Goal: Task Accomplishment & Management: Use online tool/utility

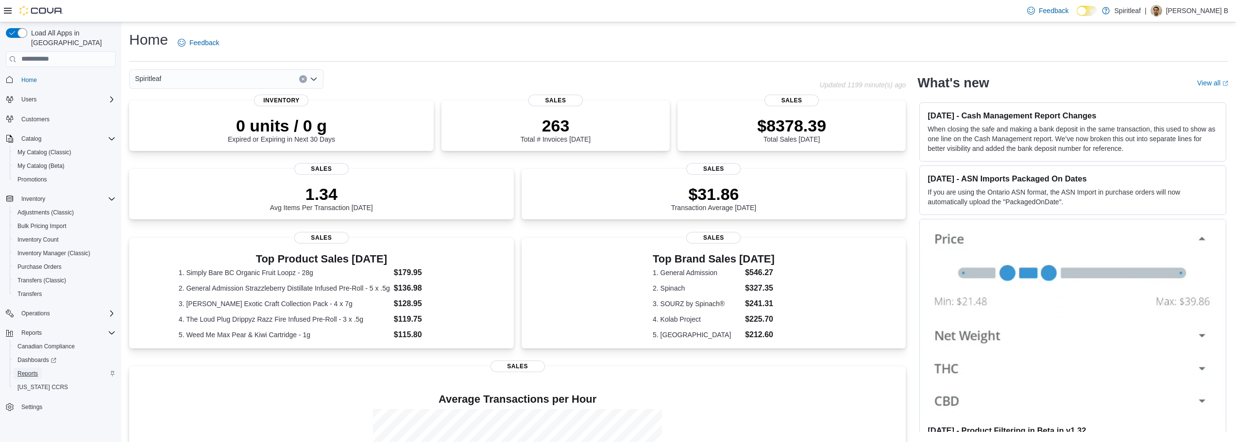
click at [26, 368] on span "Reports" at bounding box center [27, 374] width 20 height 12
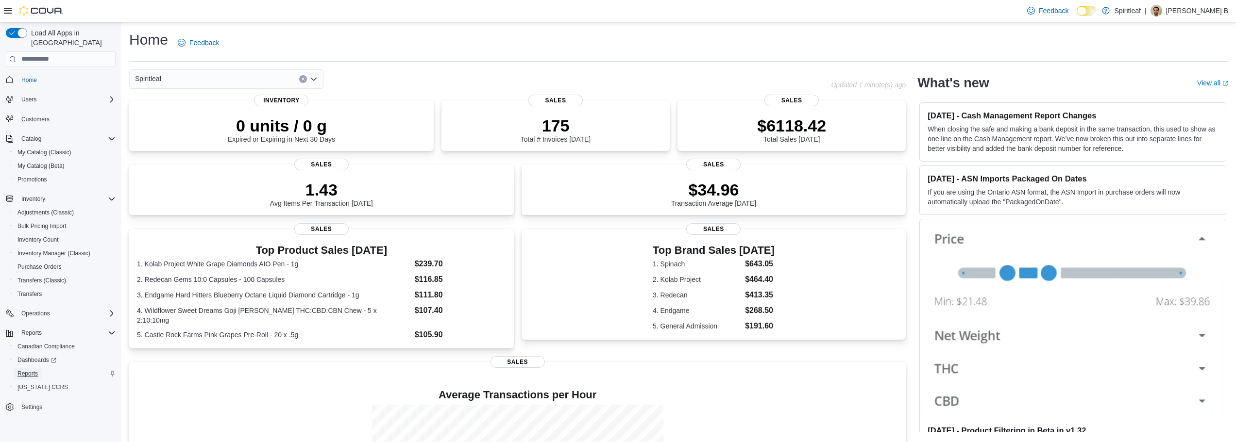
click at [31, 370] on span "Reports" at bounding box center [27, 374] width 20 height 8
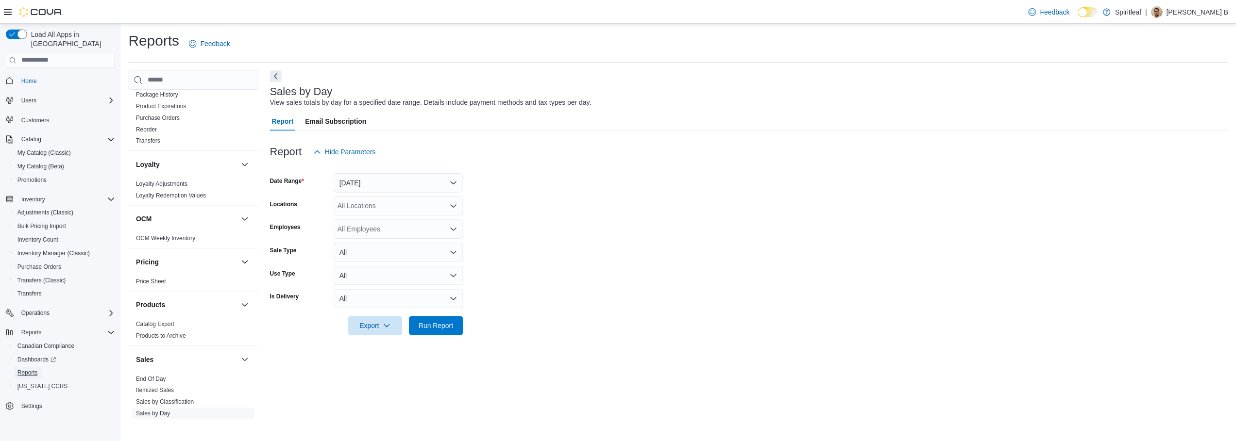
scroll to position [477, 0]
click at [140, 142] on link "Reorder" at bounding box center [147, 145] width 21 height 7
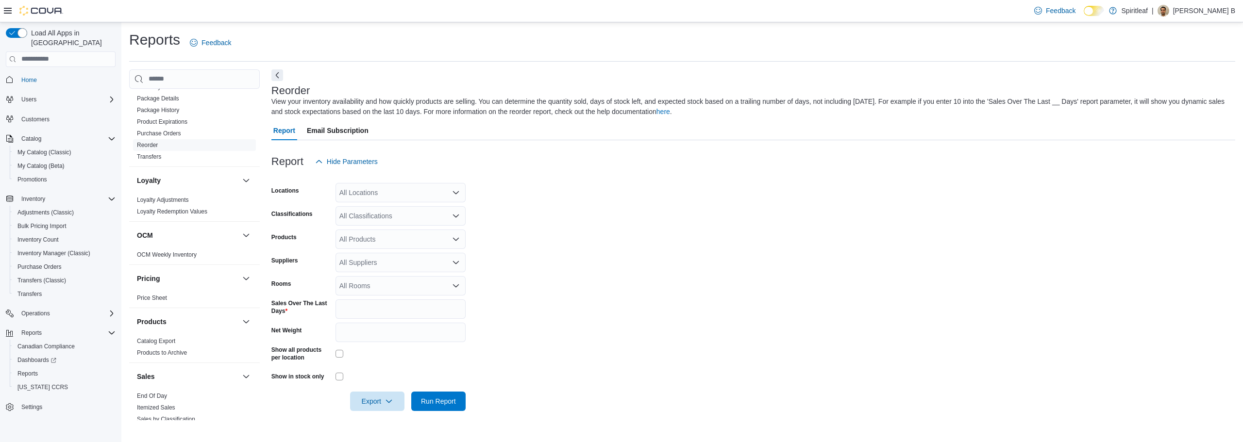
click at [392, 190] on div "All Locations" at bounding box center [401, 192] width 130 height 19
type input "***"
click at [399, 213] on span "201 - Calgary Airport" at bounding box center [415, 209] width 88 height 10
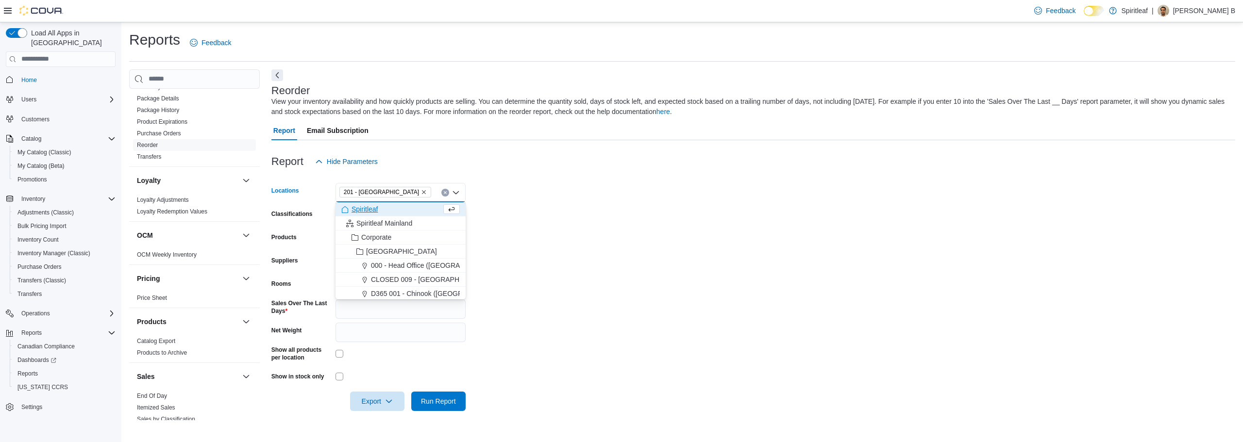
click at [599, 277] on form "Locations 201 - Calgary Airport Combo box. Selected. 201 - Calgary Airport. Pre…" at bounding box center [753, 291] width 964 height 240
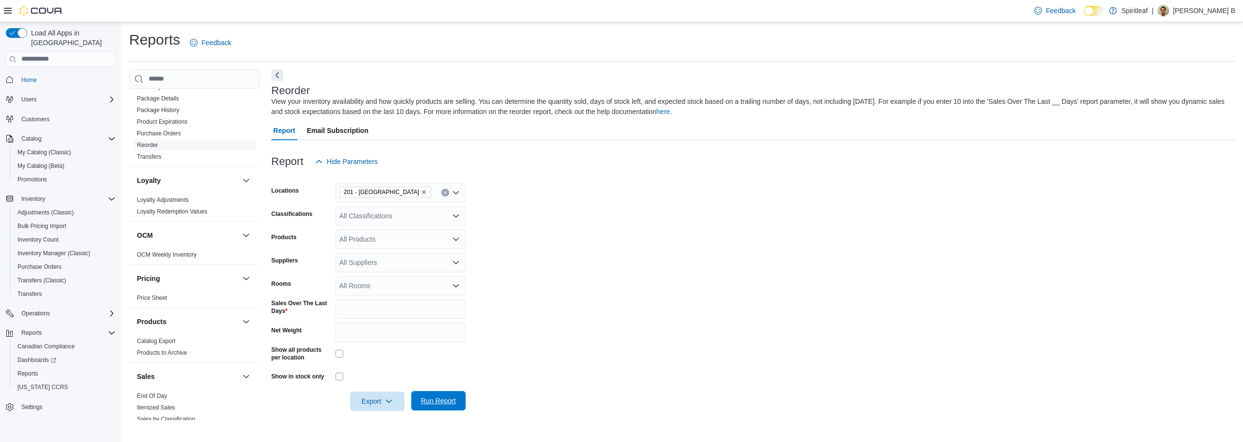
click at [432, 401] on span "Run Report" at bounding box center [438, 401] width 35 height 10
click at [389, 400] on icon "button" at bounding box center [389, 401] width 8 height 8
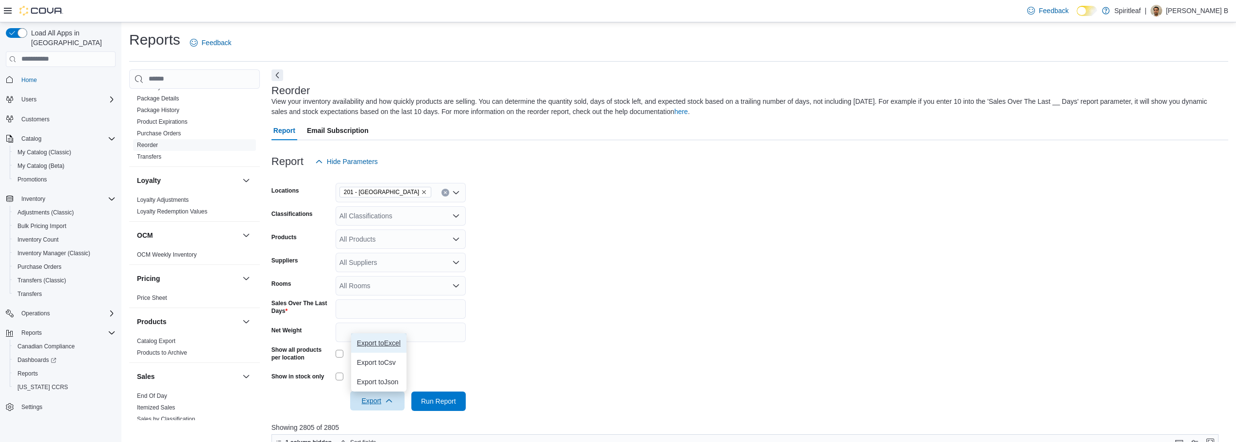
click at [378, 343] on span "Export to Excel" at bounding box center [379, 343] width 44 height 8
click at [422, 191] on icon "Remove 201 - Calgary Airport from selection in this group" at bounding box center [424, 192] width 4 height 4
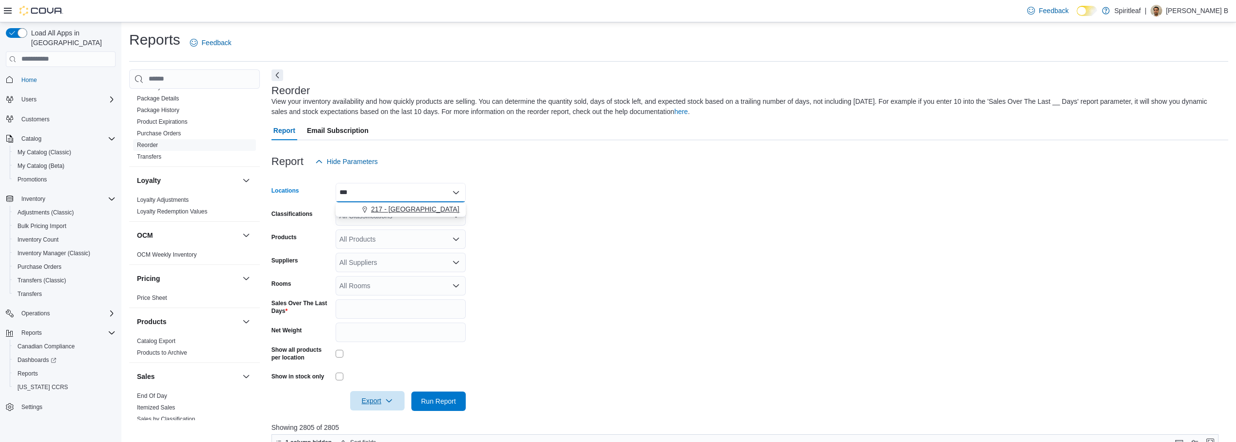
type input "***"
click at [410, 208] on span "217 - Evanston (Calgary)" at bounding box center [453, 209] width 165 height 10
click at [575, 315] on form "Locations 217 - Evanston (Calgary) Classifications All Classifications Products…" at bounding box center [749, 291] width 957 height 240
click at [446, 409] on span "Run Report" at bounding box center [438, 400] width 43 height 19
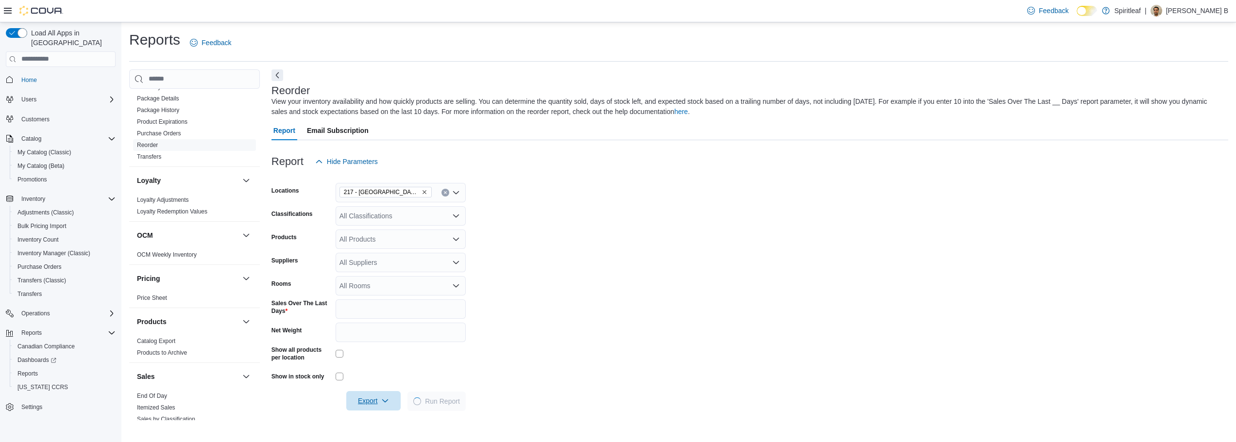
click at [389, 403] on icon "button" at bounding box center [385, 401] width 8 height 8
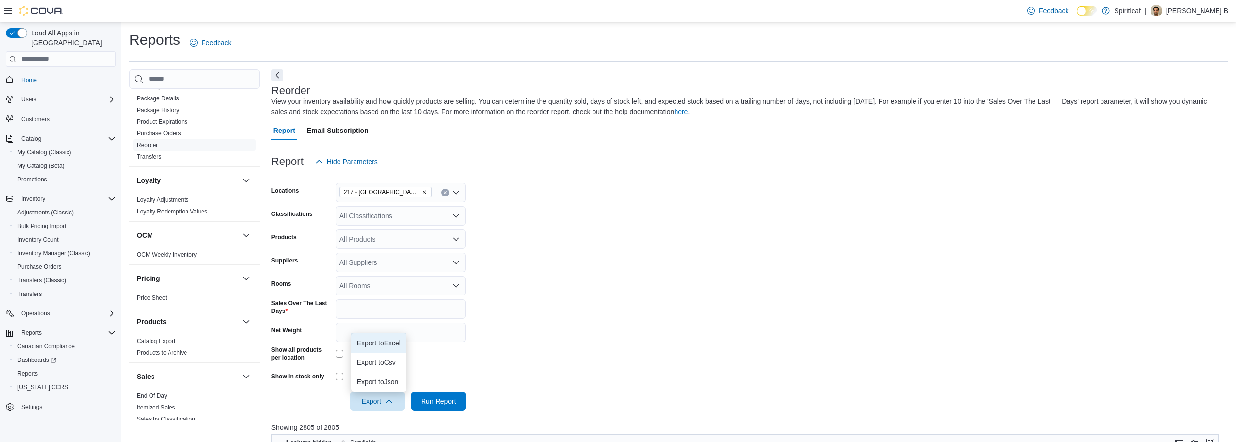
click at [378, 342] on span "Export to Excel" at bounding box center [379, 343] width 44 height 8
drag, startPoint x: 27, startPoint y: 71, endPoint x: 497, endPoint y: 122, distance: 473.2
click at [27, 76] on span "Home" at bounding box center [29, 80] width 16 height 8
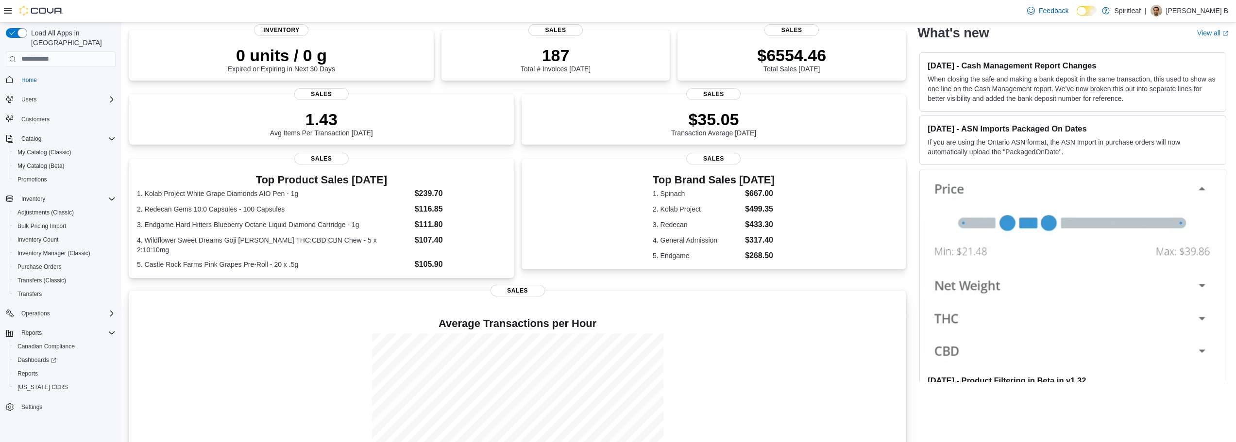
scroll to position [49, 0]
